Goal: Task Accomplishment & Management: Complete application form

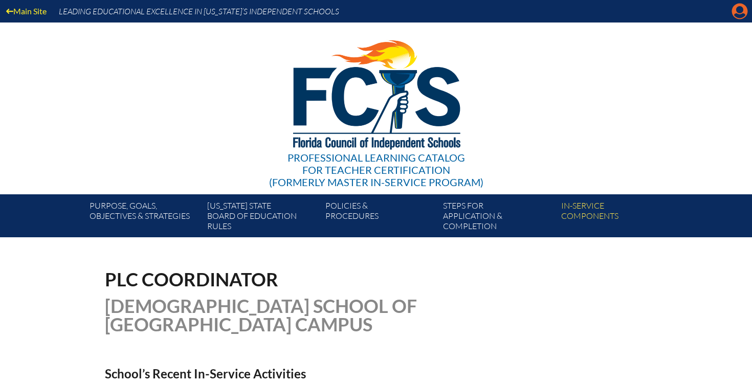
click at [738, 17] on icon "Manage account" at bounding box center [739, 11] width 16 height 16
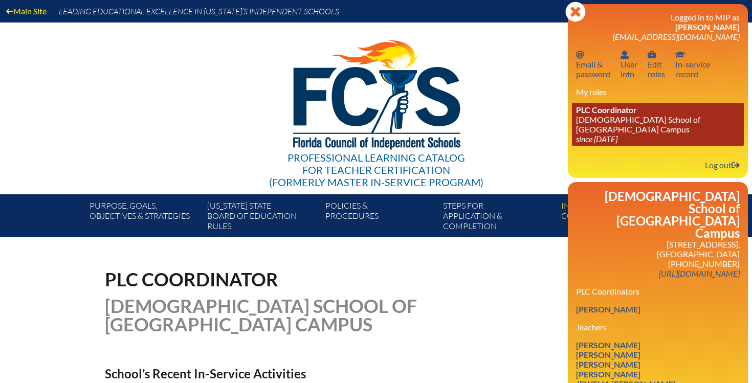
click at [630, 115] on span "PLC Coordinator" at bounding box center [606, 110] width 61 height 10
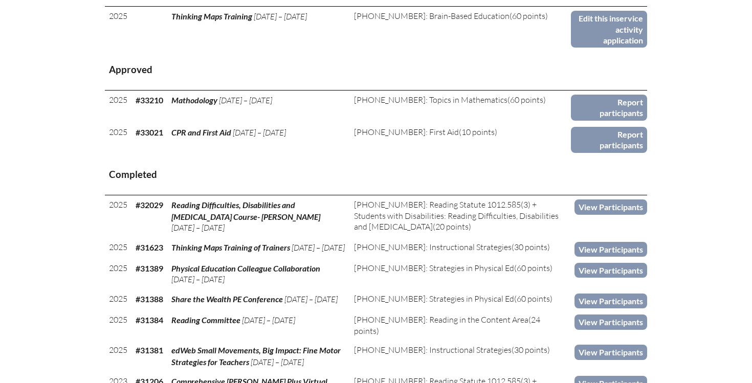
scroll to position [470, 0]
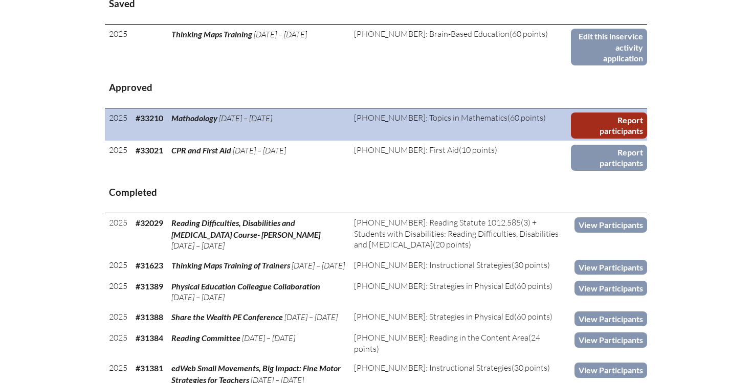
click at [600, 115] on link "Report participants" at bounding box center [609, 126] width 76 height 26
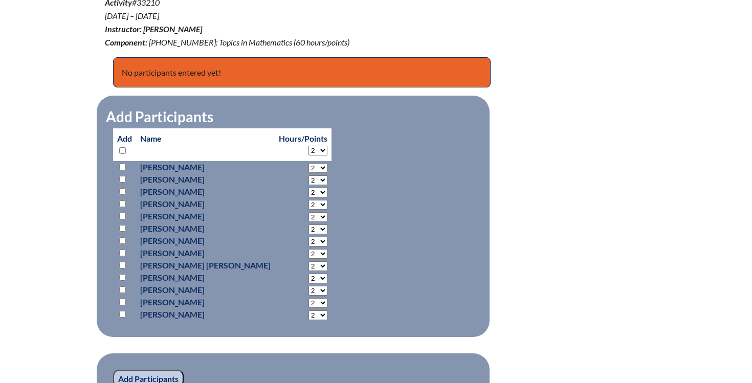
scroll to position [372, 0]
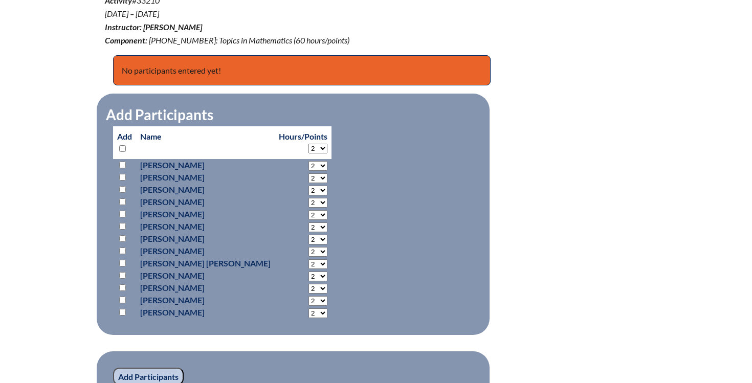
click at [123, 188] on input "checkbox" at bounding box center [122, 189] width 7 height 7
checkbox input "true"
click at [308, 148] on select "2 3 4 5 6 7 8 9 10 11 12 13 14 15 16 17 18 19 20 21 22 23 24 25 26 27 28 29 30 …" at bounding box center [317, 149] width 19 height 10
select select "14"
click at [308, 144] on select "2 3 4 5 6 7 8 9 10 11 12 13 14 15 16 17 18 19 20 21 22 23 24 25 26 27 28 29 30 …" at bounding box center [317, 149] width 19 height 10
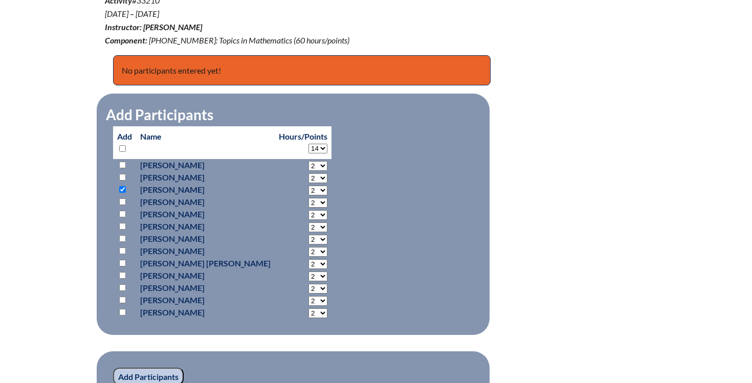
select select "14"
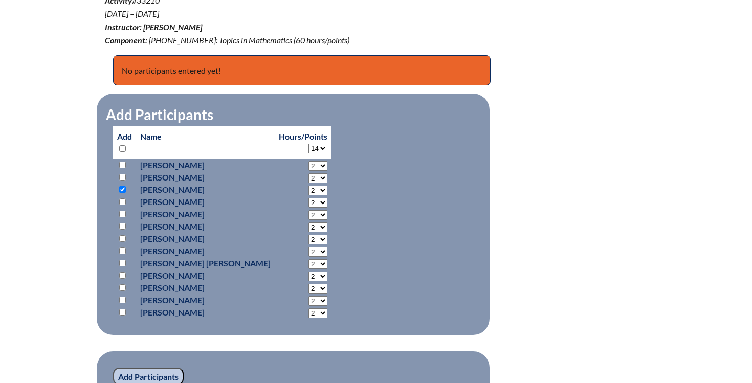
select select "14"
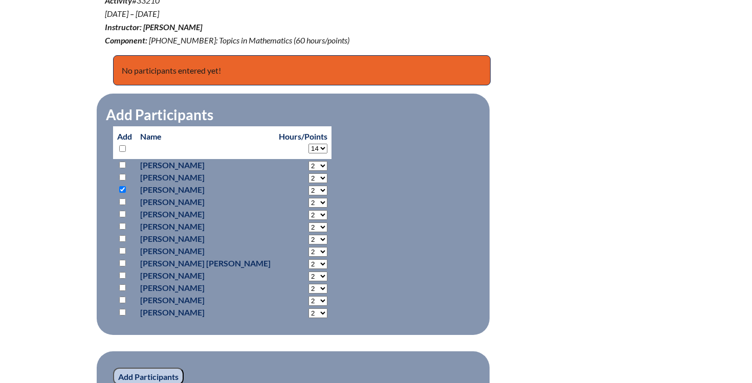
select select "14"
click at [570, 157] on div "mathodology--68b8a153712b10.46787222 In-service Activity Participants Mathodolo…" at bounding box center [376, 169] width 542 height 542
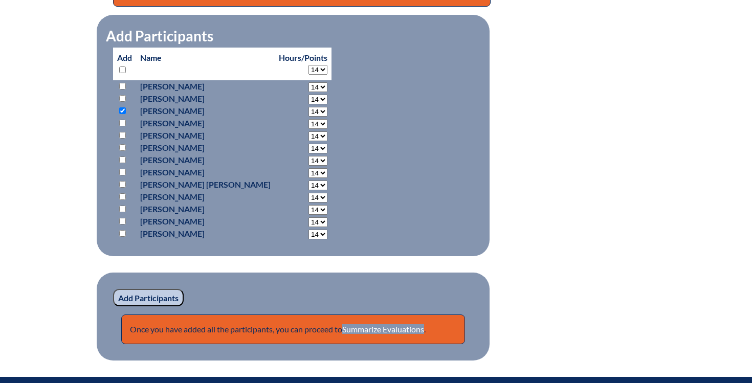
scroll to position [473, 0]
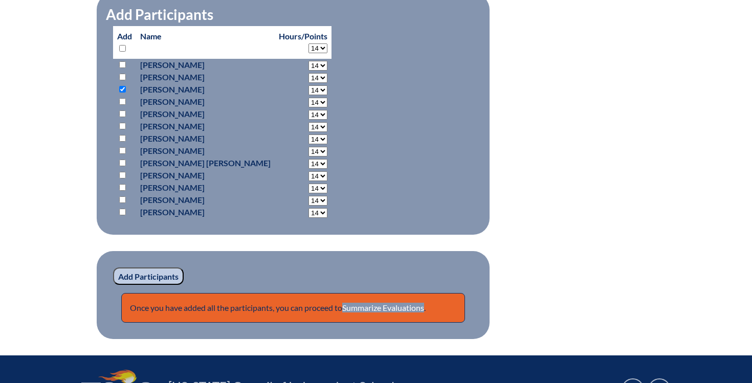
click at [158, 276] on input "Add Participants" at bounding box center [148, 276] width 71 height 17
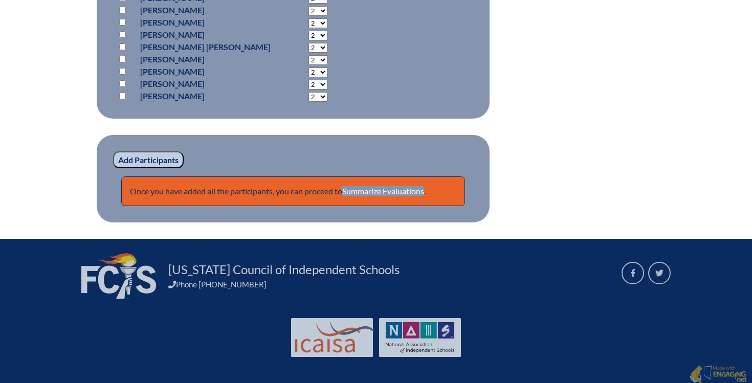
scroll to position [637, 0]
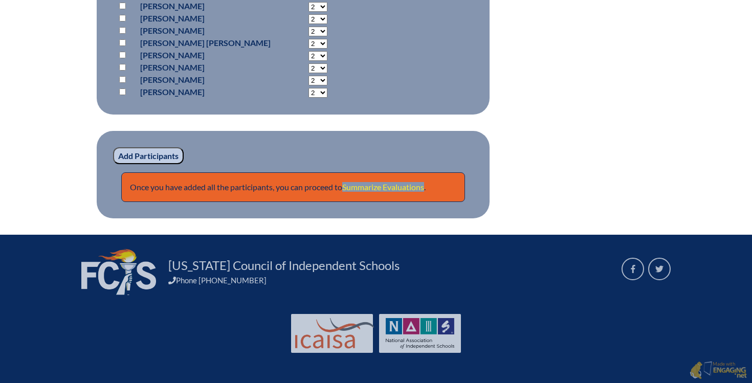
click at [408, 184] on link "Summarize Evaluations" at bounding box center [383, 187] width 82 height 10
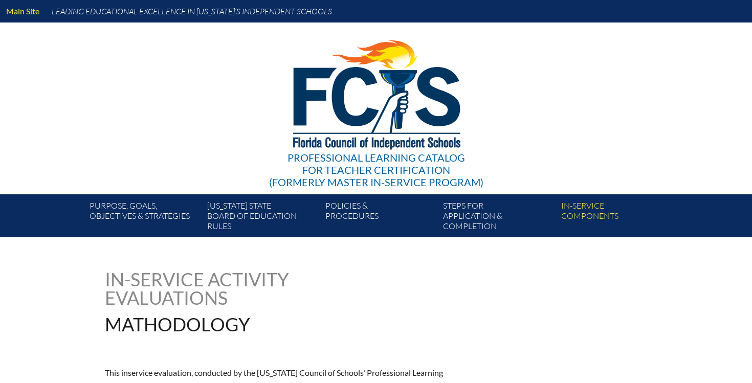
type input "0"
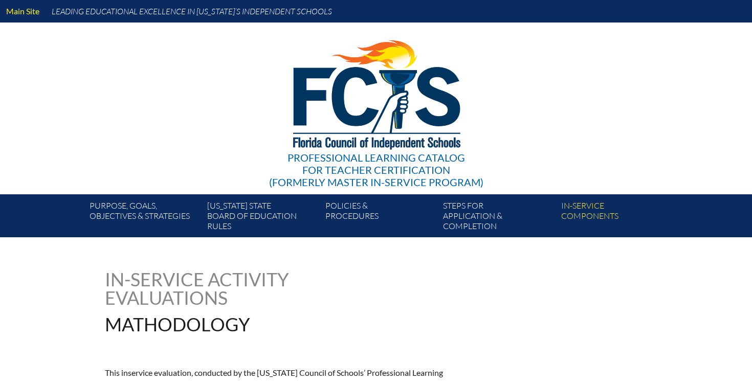
type input "0"
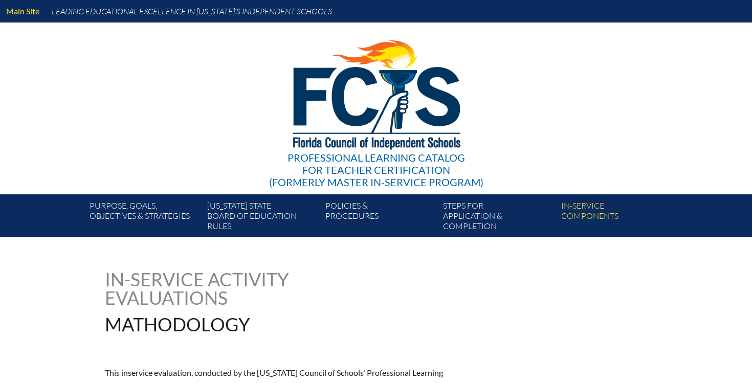
type input "0"
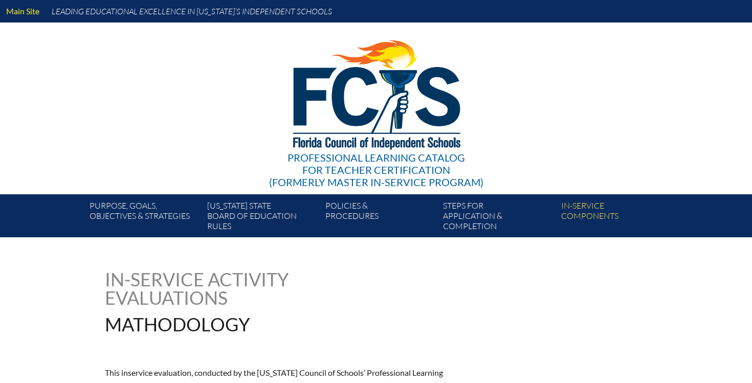
type input "0"
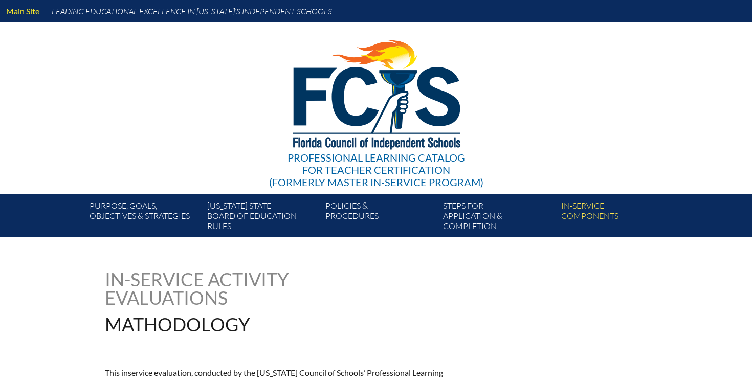
type input "0"
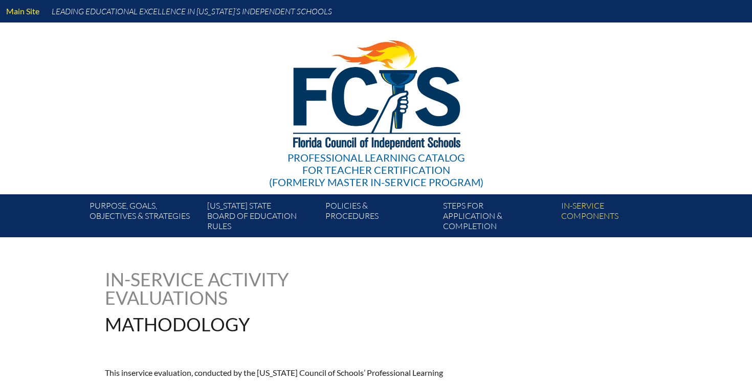
type input "0"
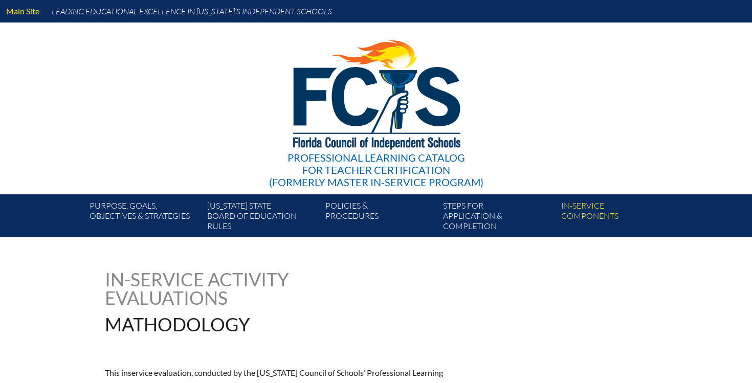
type input "0"
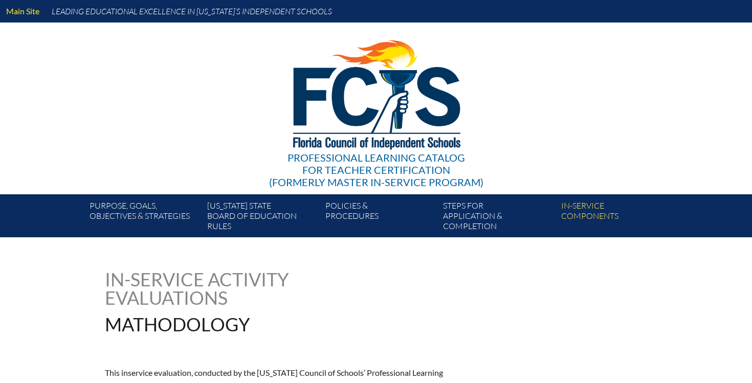
type input "0"
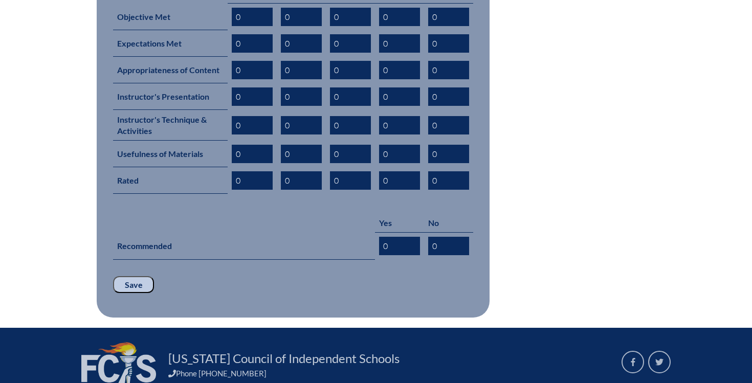
scroll to position [477, 0]
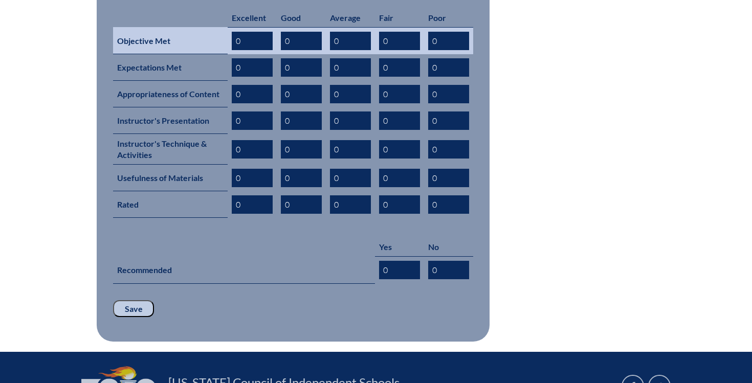
click at [250, 32] on input "0" at bounding box center [252, 41] width 41 height 18
type input "01"
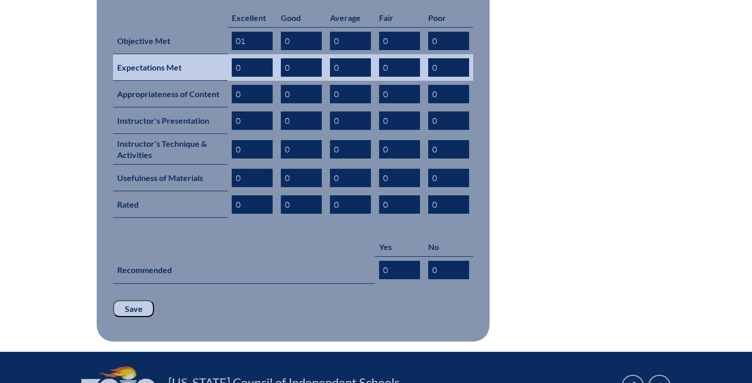
click at [254, 59] on input "0" at bounding box center [252, 67] width 41 height 18
type input "01"
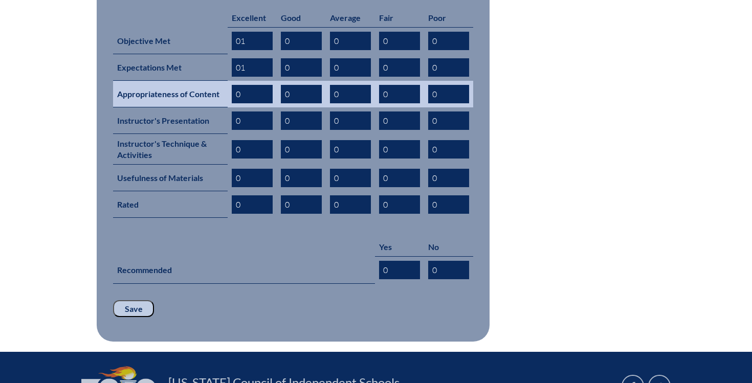
click at [257, 85] on input "0" at bounding box center [252, 94] width 41 height 18
type input "01"
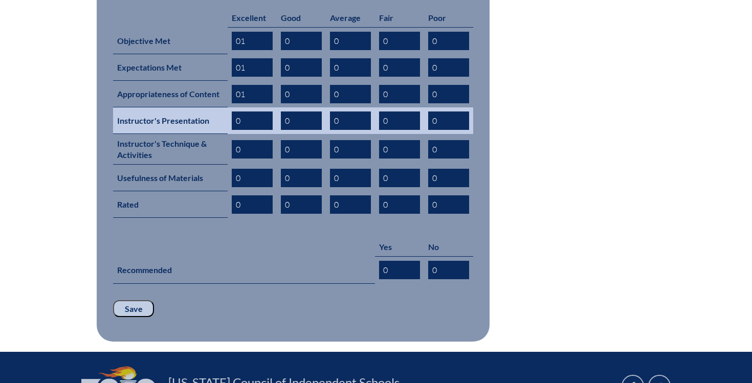
click at [258, 112] on input "0" at bounding box center [252, 121] width 41 height 18
type input "01"
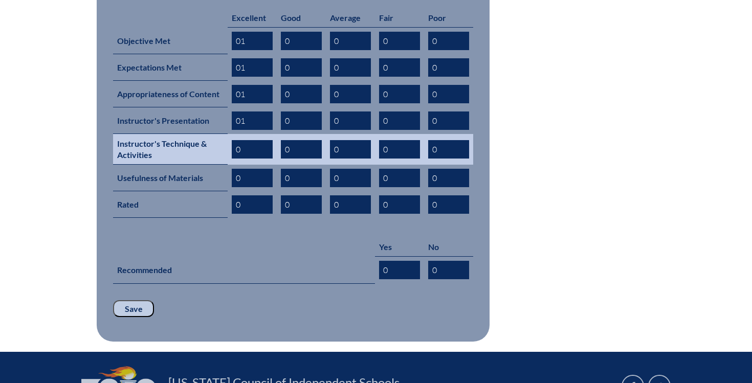
click at [257, 141] on input "0" at bounding box center [252, 149] width 41 height 18
type input "01"
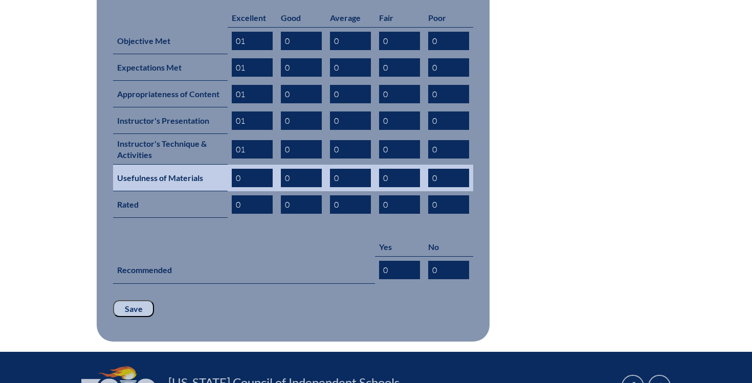
click at [256, 169] on input "0" at bounding box center [252, 178] width 41 height 18
type input "01"
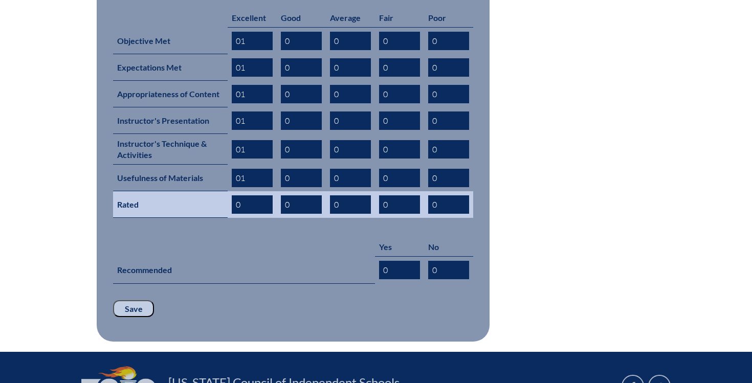
click at [262, 195] on input "0" at bounding box center [252, 204] width 41 height 18
type input "01"
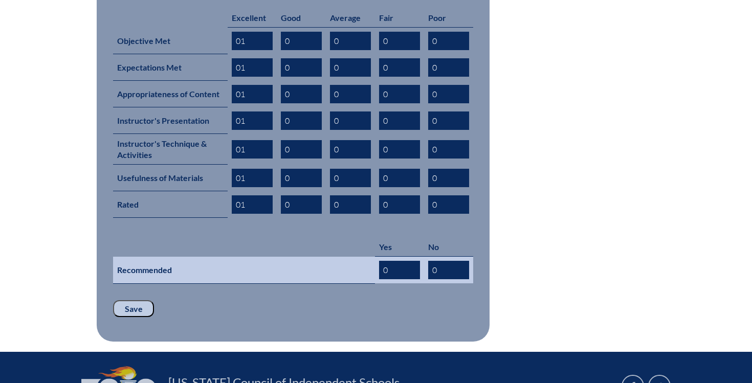
click at [401, 261] on input "0" at bounding box center [399, 270] width 41 height 18
type input "01"
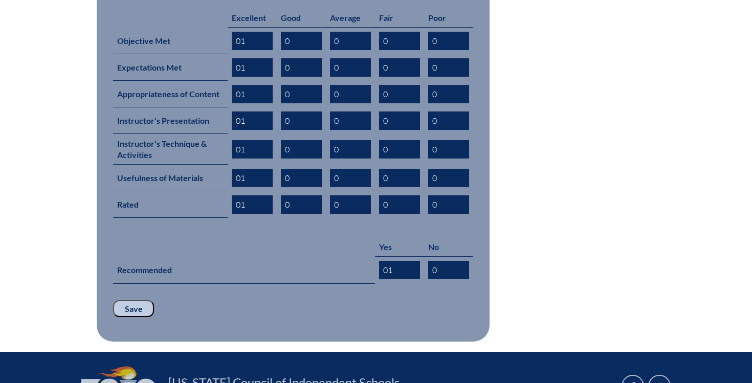
click at [133, 300] on input "Save" at bounding box center [133, 308] width 41 height 17
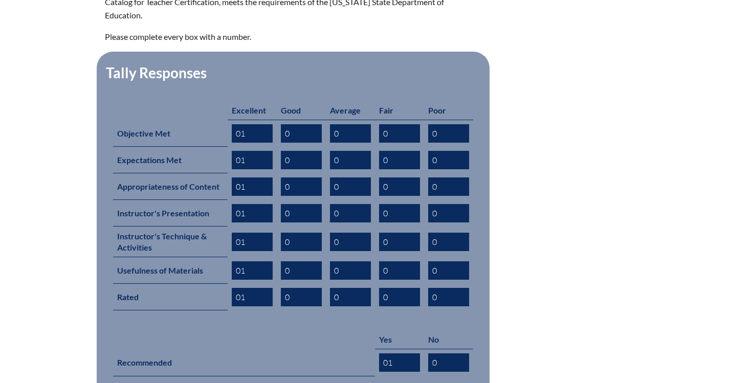
scroll to position [613, 0]
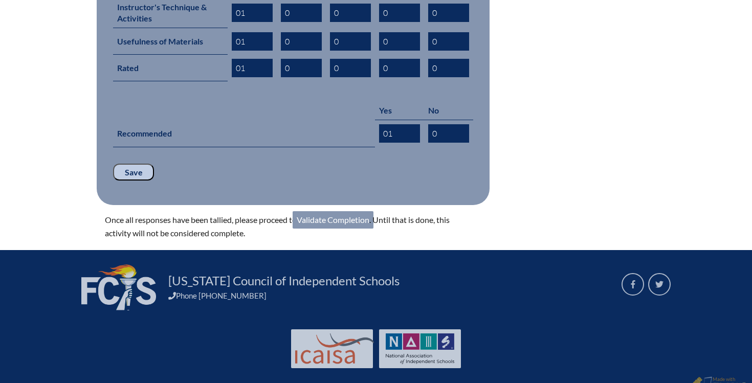
click at [331, 211] on link "Validate Completion" at bounding box center [333, 219] width 81 height 17
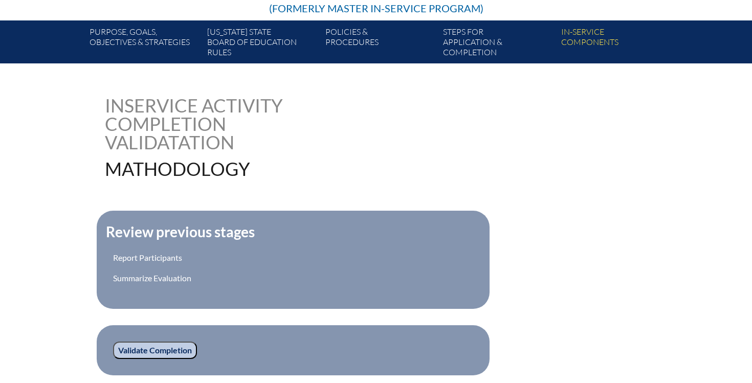
scroll to position [330, 0]
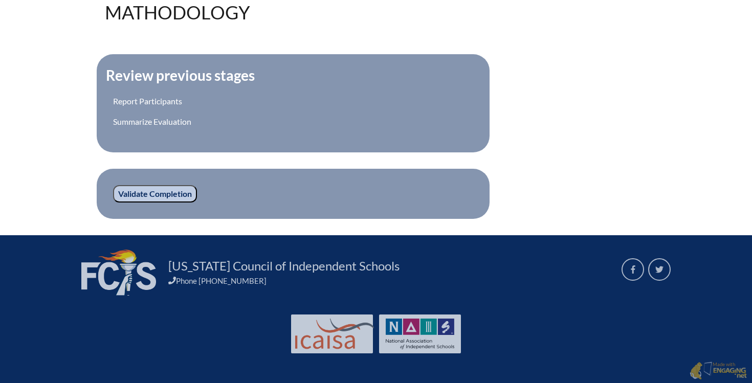
click at [157, 193] on input "Validate Completion" at bounding box center [155, 193] width 84 height 17
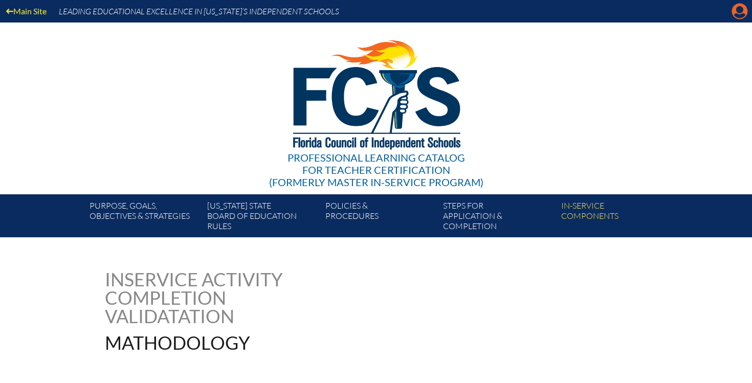
click at [737, 12] on icon at bounding box center [740, 12] width 16 height 16
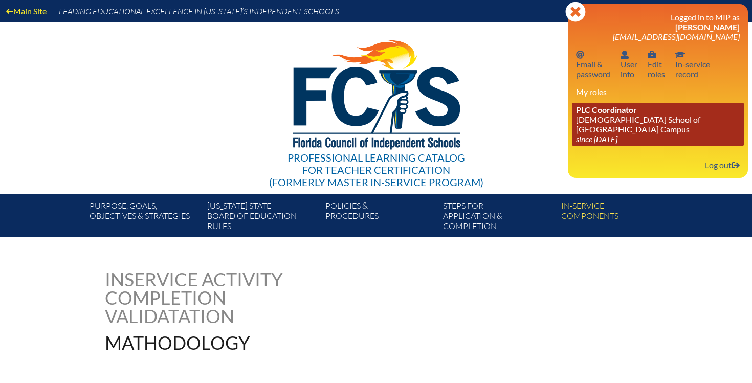
click at [667, 120] on link "PLC Coordinator Episcopal School of Jacksonville - Beaches Campus since 2024 Au…" at bounding box center [658, 124] width 172 height 43
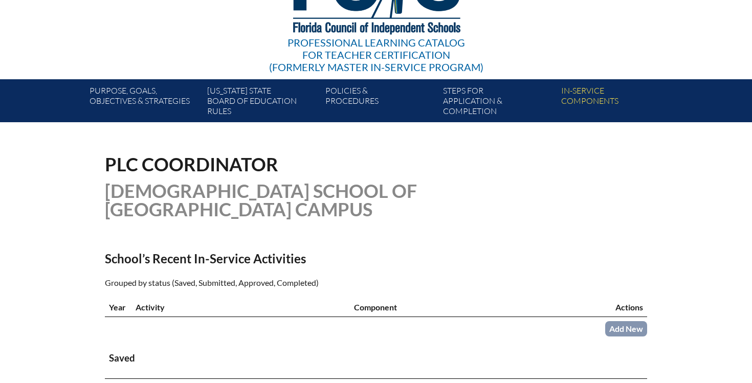
scroll to position [170, 0]
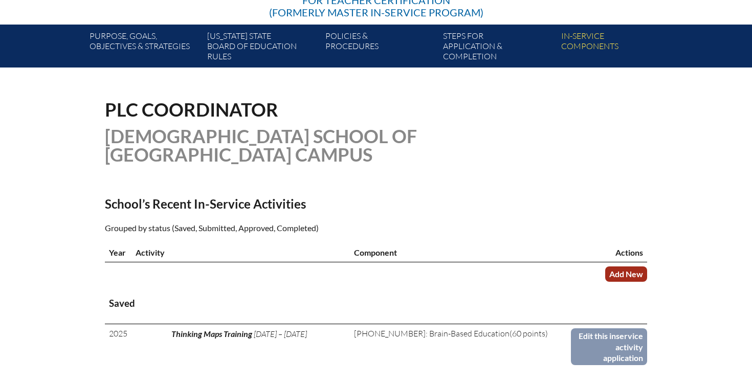
click at [622, 272] on link "Add New" at bounding box center [626, 273] width 42 height 15
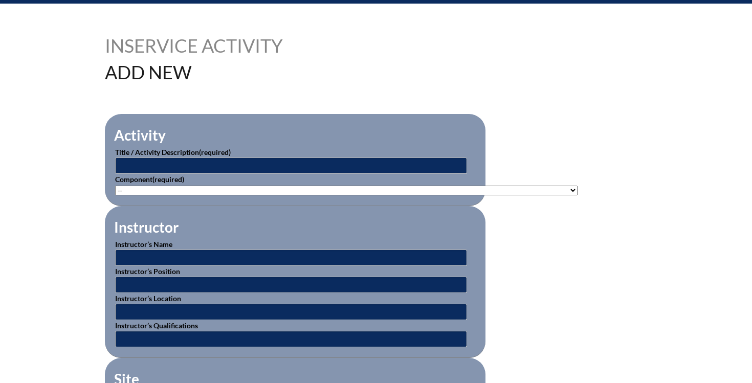
scroll to position [253, 0]
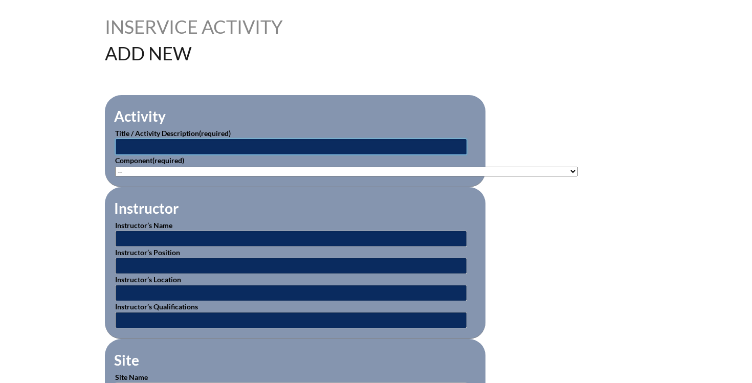
click at [191, 148] on input "text" at bounding box center [291, 147] width 352 height 16
type input "[PERSON_NAME] Training"
